Goal: Information Seeking & Learning: Learn about a topic

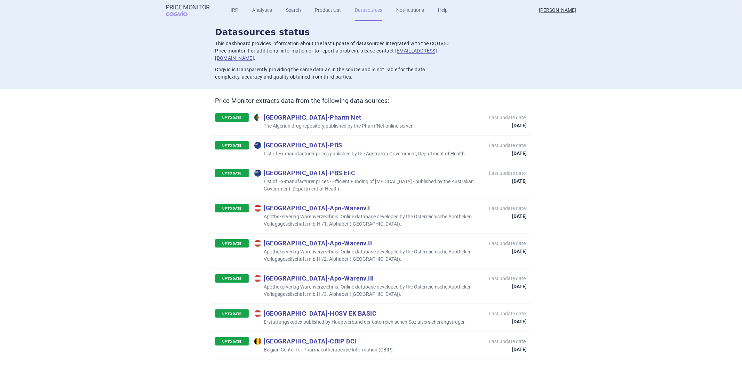
scroll to position [3245, 0]
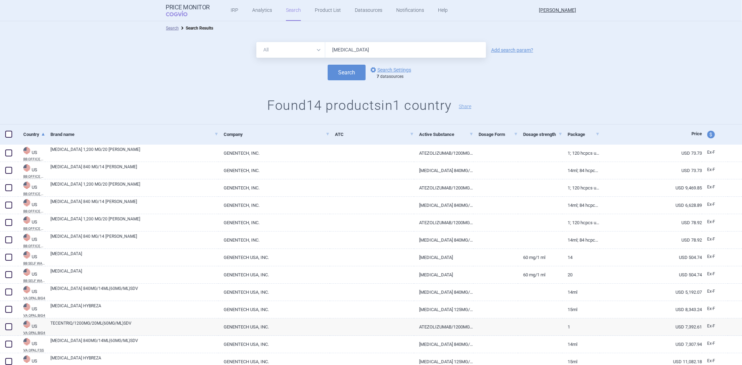
scroll to position [46, 0]
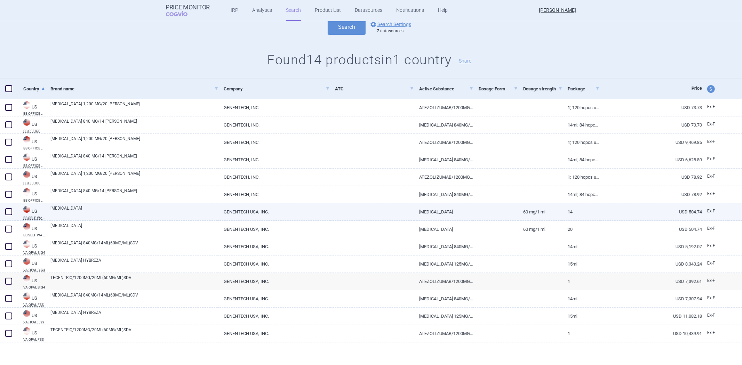
click at [118, 204] on div "TECENTRIQ" at bounding box center [131, 212] width 173 height 17
click at [124, 209] on link "TECENTRIQ" at bounding box center [134, 211] width 168 height 13
select select "USD"
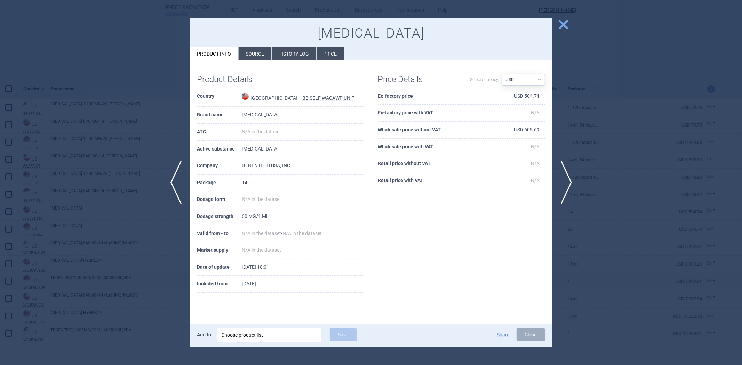
click at [161, 120] on div at bounding box center [371, 182] width 742 height 365
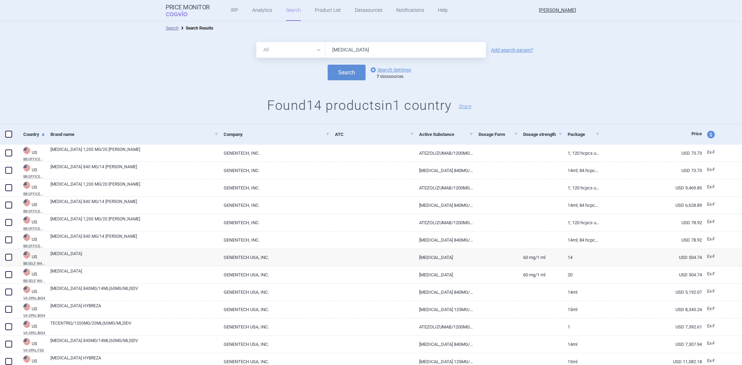
click at [350, 46] on input "Tecentriq" at bounding box center [405, 50] width 161 height 16
type input "xarelto"
click at [340, 78] on button "Search" at bounding box center [347, 73] width 38 height 16
click at [349, 52] on input "xarelto" at bounding box center [405, 50] width 161 height 16
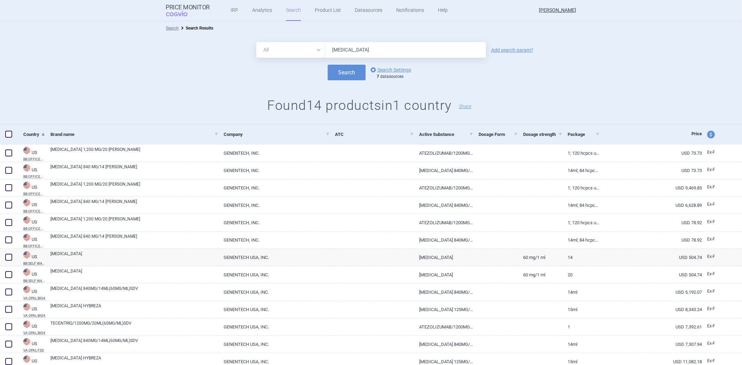
click at [349, 52] on input "xarelto" at bounding box center [405, 50] width 161 height 16
type input "clexane"
click at [335, 78] on button "Search" at bounding box center [347, 73] width 38 height 16
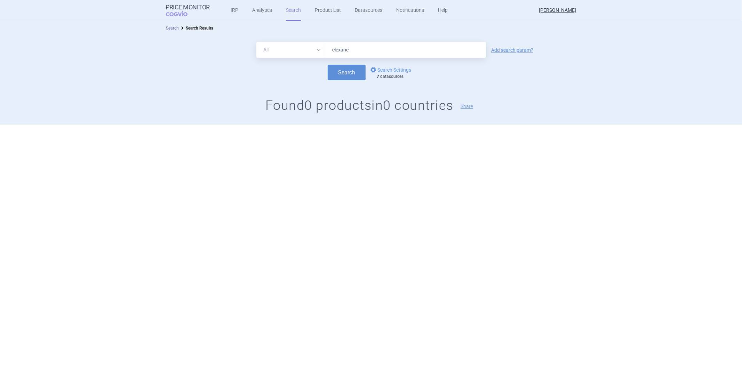
click at [342, 54] on input "clexane" at bounding box center [405, 50] width 161 height 16
drag, startPoint x: 269, startPoint y: 96, endPoint x: 273, endPoint y: 92, distance: 5.9
click at [269, 96] on div "All Brand Name ATC Company Active Substance Country Newer than clexane Add sear…" at bounding box center [371, 79] width 742 height 89
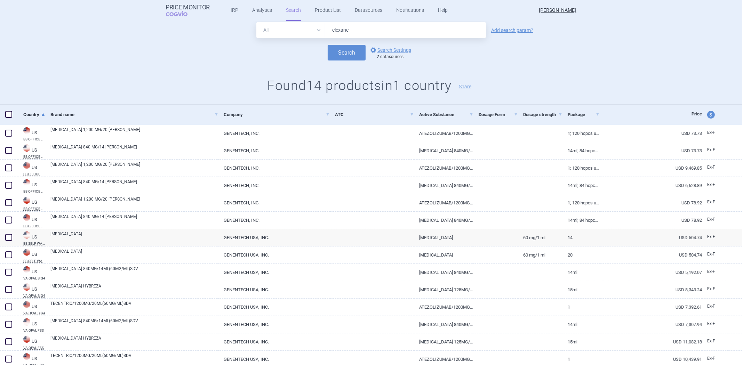
scroll to position [39, 0]
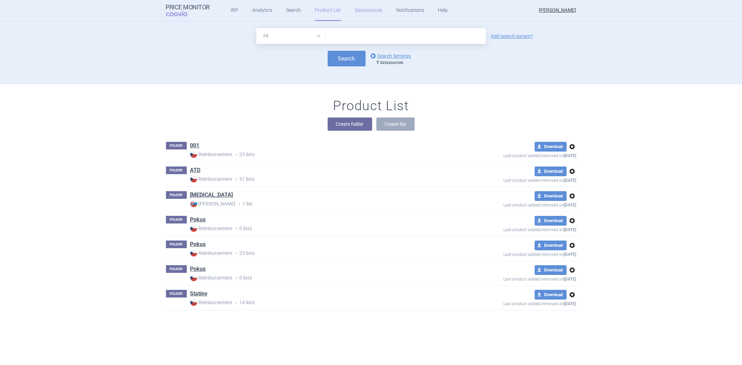
click at [364, 11] on link "Datasources" at bounding box center [368, 10] width 27 height 21
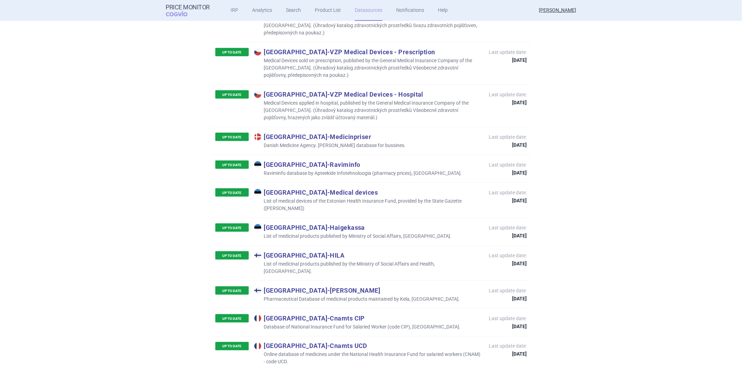
scroll to position [771, 0]
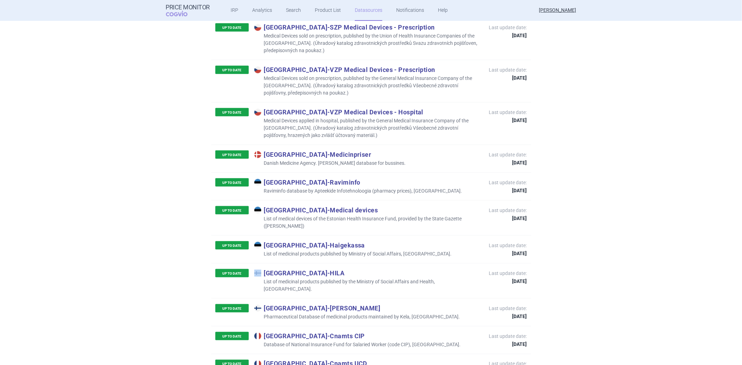
drag, startPoint x: 312, startPoint y: 246, endPoint x: 262, endPoint y: 251, distance: 49.6
click at [262, 263] on div "UP TO DATE Finland - HILA List of medicinal products published by the Ministry …" at bounding box center [371, 280] width 320 height 35
click at [282, 269] on div "UP TO DATE Finland - HILA List of medicinal products published by the Ministry …" at bounding box center [348, 281] width 267 height 24
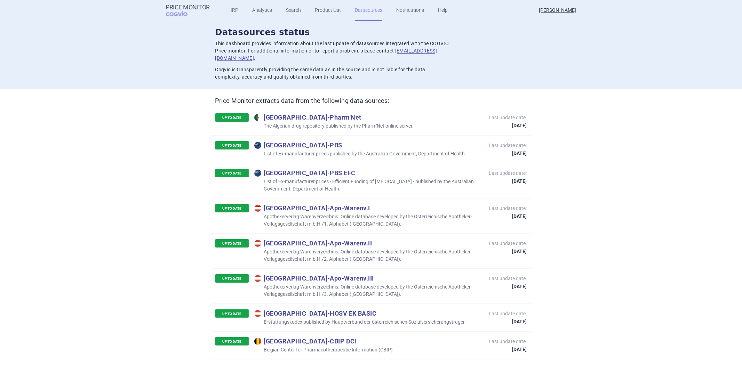
scroll to position [3158, 0]
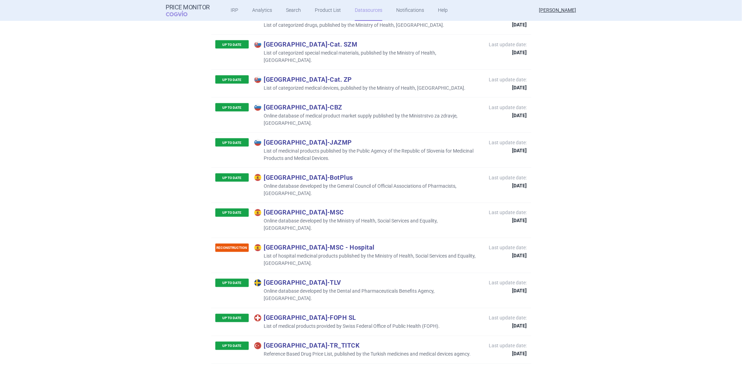
click at [383, 209] on p "Spain - MSC" at bounding box center [368, 213] width 228 height 8
click at [350, 238] on div "RECONSTRUCTION Spain - MSC - Hospital List of hospital medicinal products publi…" at bounding box center [371, 255] width 320 height 35
click at [357, 218] on p "Online database developed by the Ministry of Health, Social Services and Equali…" at bounding box center [368, 225] width 228 height 15
click at [359, 218] on p "Online database developed by the Ministry of Health, Social Services and Equali…" at bounding box center [368, 225] width 228 height 15
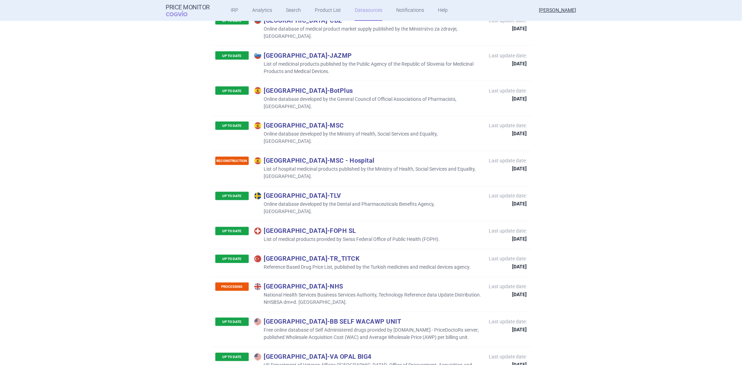
scroll to position [3207, 0]
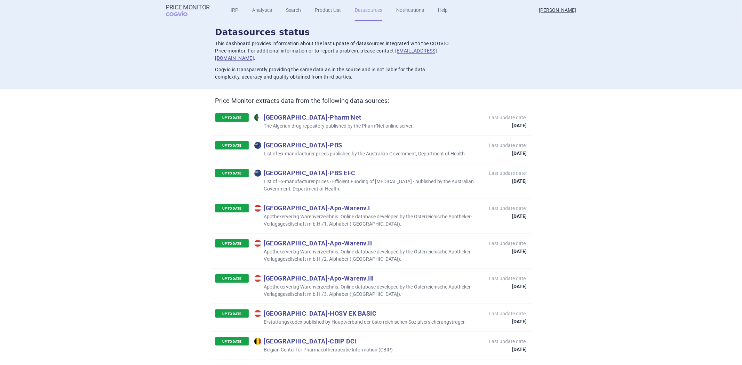
scroll to position [3245, 0]
